Goal: Find specific page/section

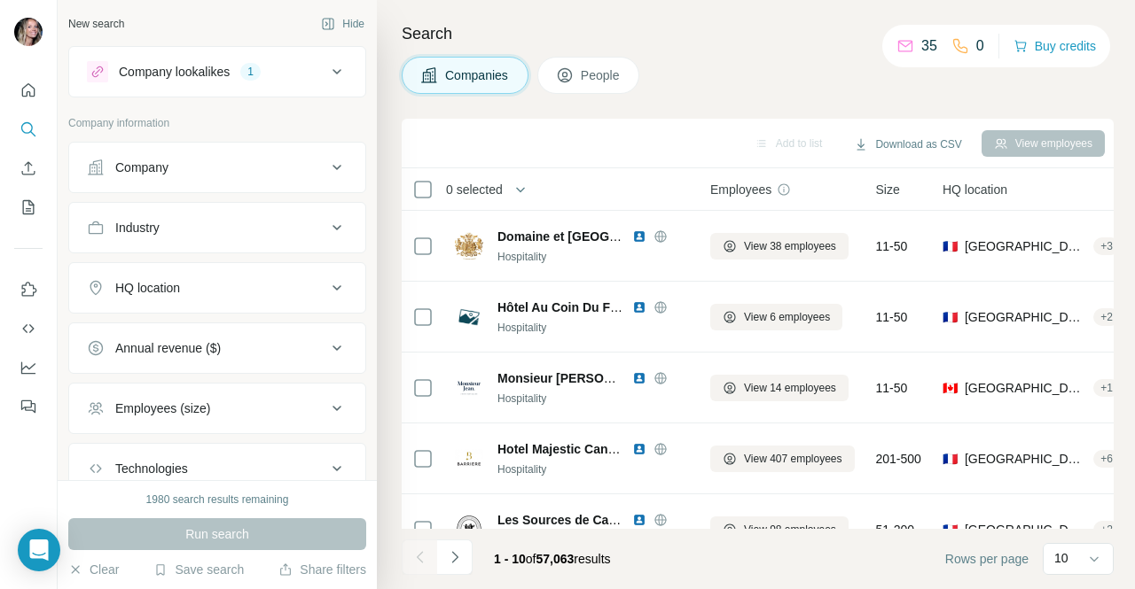
click at [244, 407] on div "Employees (size)" at bounding box center [206, 409] width 239 height 18
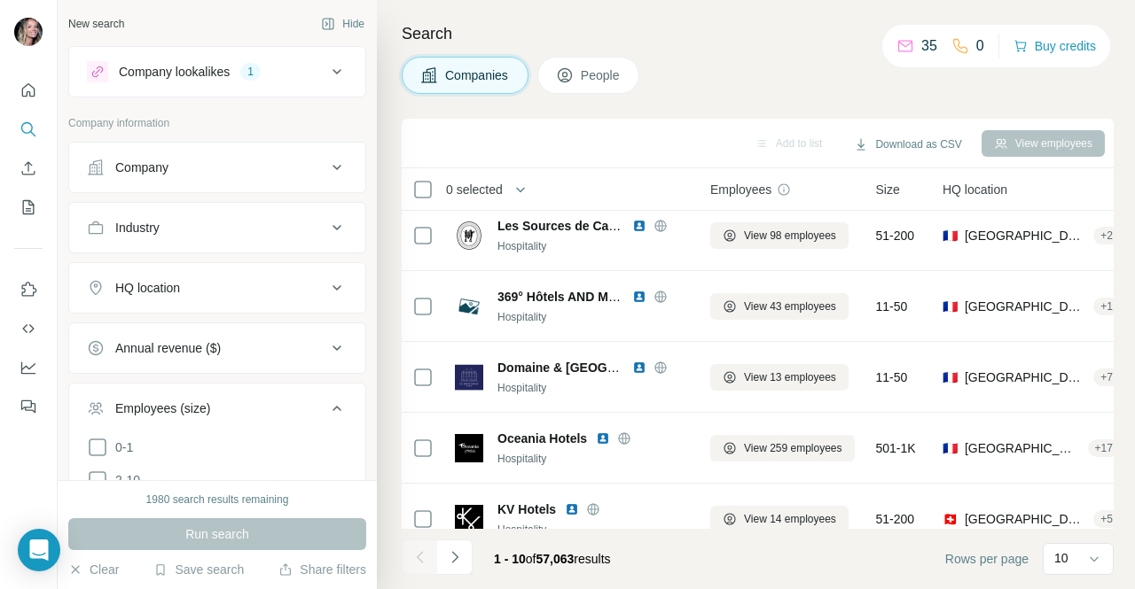
scroll to position [399, 0]
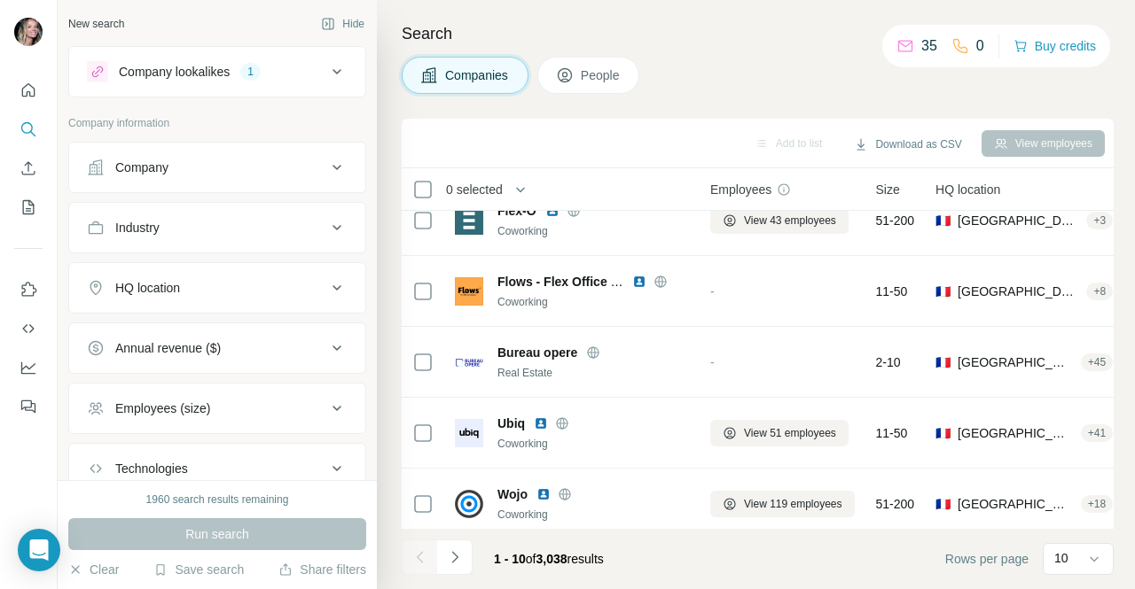
scroll to position [399, 0]
